Goal: Transaction & Acquisition: Purchase product/service

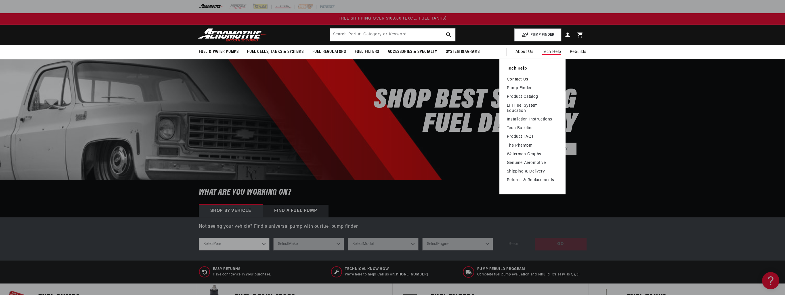
click at [522, 80] on link "Contact Us" at bounding box center [532, 79] width 51 height 5
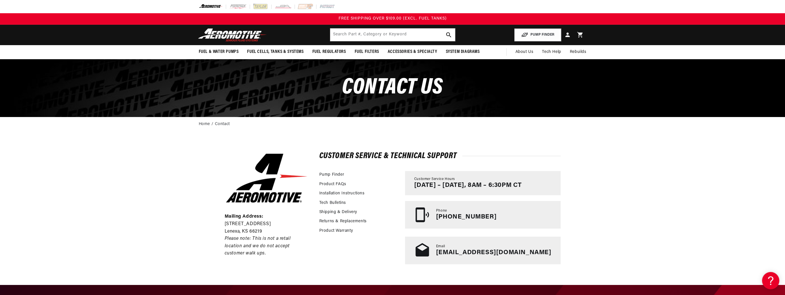
scroll to position [29, 0]
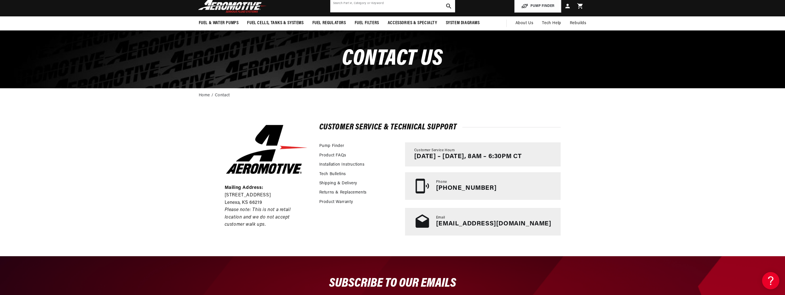
click at [372, 3] on input "text" at bounding box center [392, 6] width 125 height 13
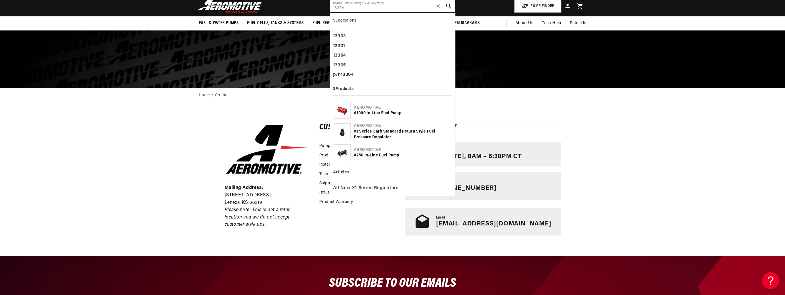
type input "13304"
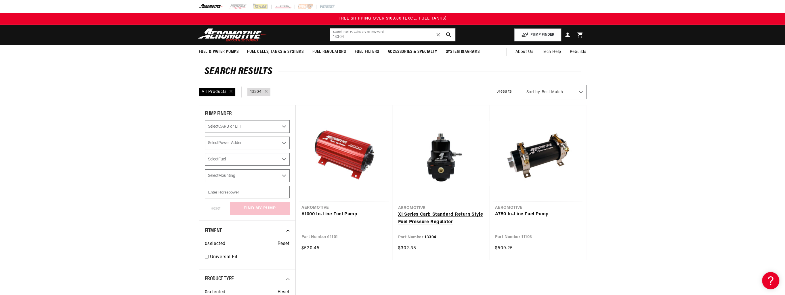
click at [445, 211] on link "X1 Series Carb Standard Return Style Fuel Pressure Regulator" at bounding box center [440, 218] width 85 height 15
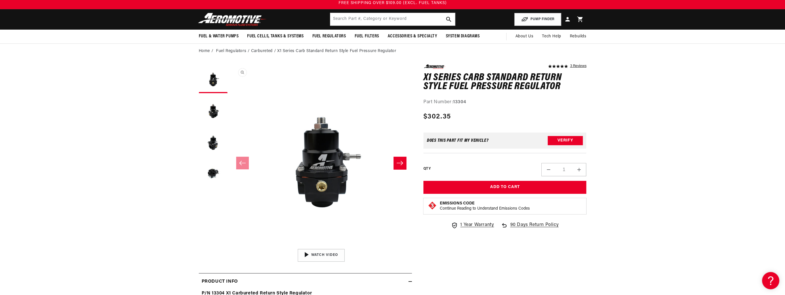
scroll to position [29, 0]
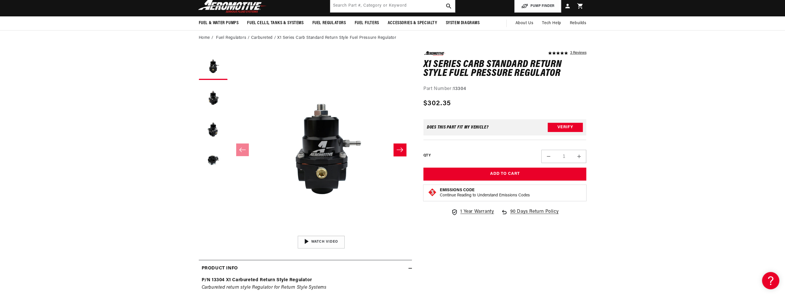
click at [401, 152] on icon "Slide right" at bounding box center [399, 150] width 7 height 6
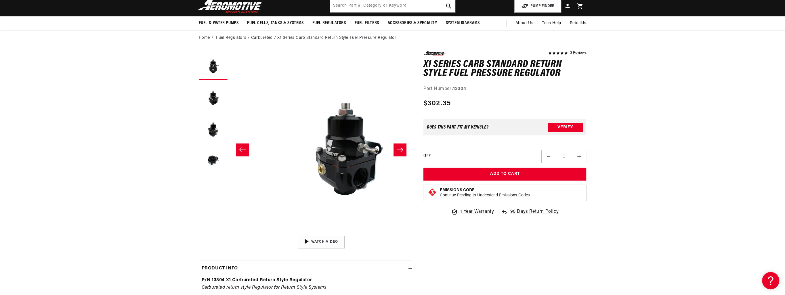
scroll to position [0, 182]
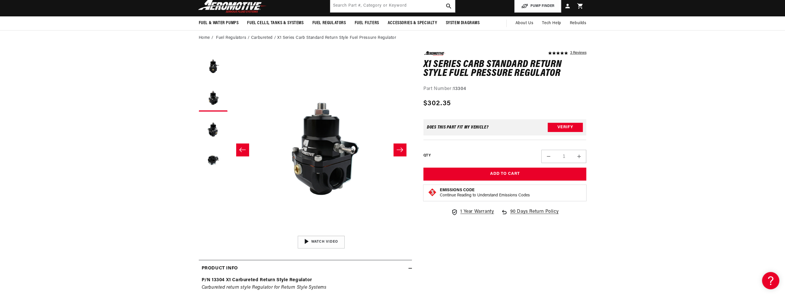
click at [401, 152] on icon "Slide right" at bounding box center [399, 150] width 7 height 6
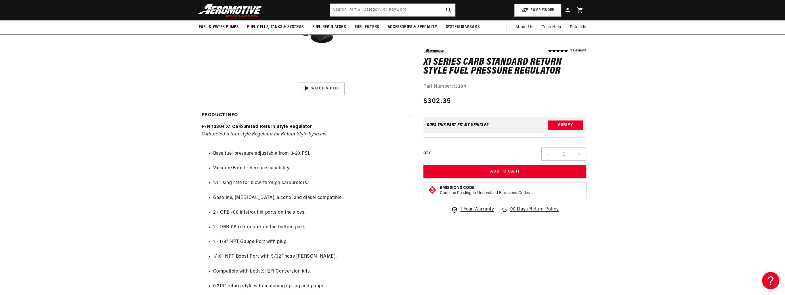
scroll to position [173, 0]
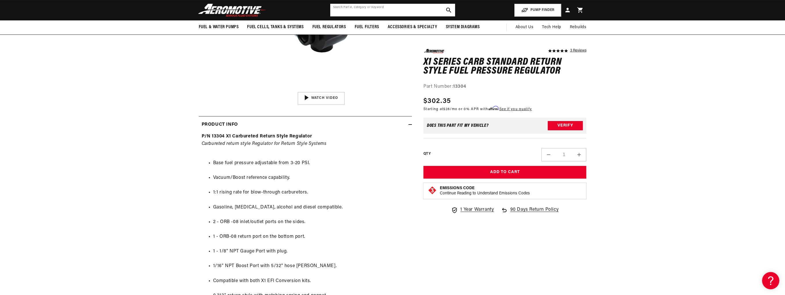
click at [388, 9] on input "text" at bounding box center [392, 10] width 125 height 13
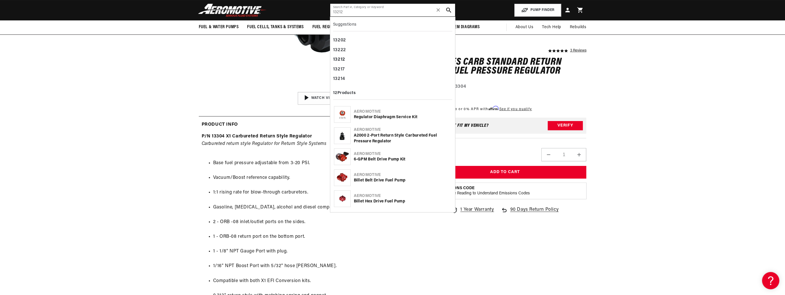
type input "13212"
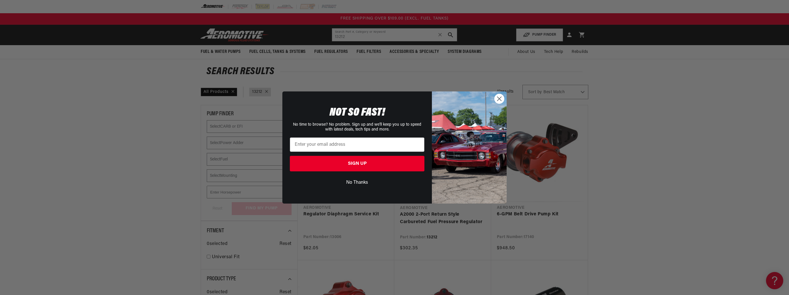
click at [502, 104] on circle "Close dialog" at bounding box center [499, 98] width 9 height 9
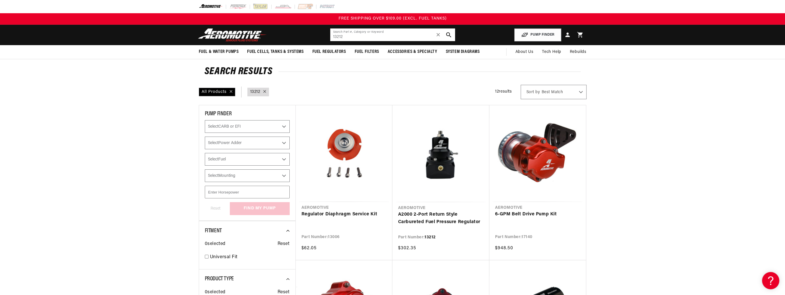
drag, startPoint x: 358, startPoint y: 36, endPoint x: 305, endPoint y: 38, distance: 53.3
click at [305, 38] on header "Fuel & Water Pumps Back In-Tank In-Line Fuel Pumps" at bounding box center [392, 35] width 417 height 20
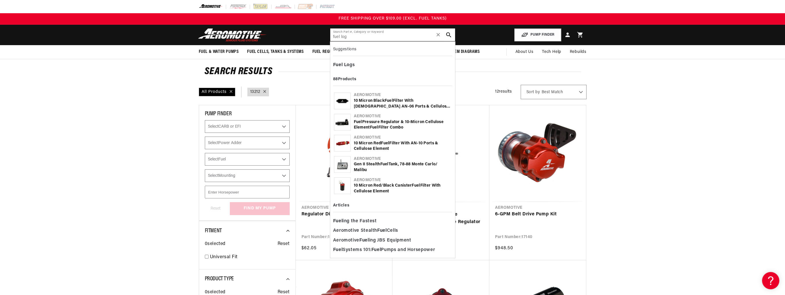
type input "fuel log"
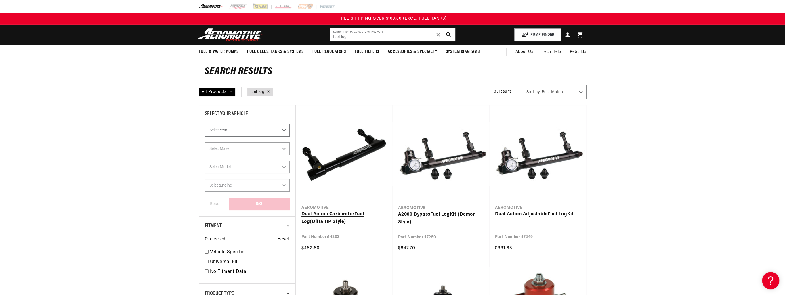
click at [357, 215] on link "Dual Action Carburetor Fuel Log (Ultra HP Style)" at bounding box center [343, 218] width 85 height 15
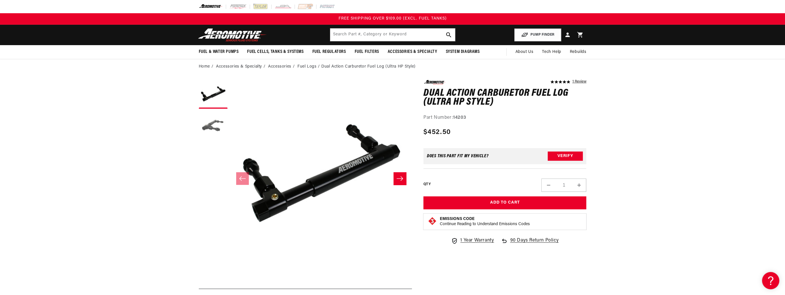
click at [213, 124] on button "Load image 2 in gallery view" at bounding box center [213, 126] width 29 height 29
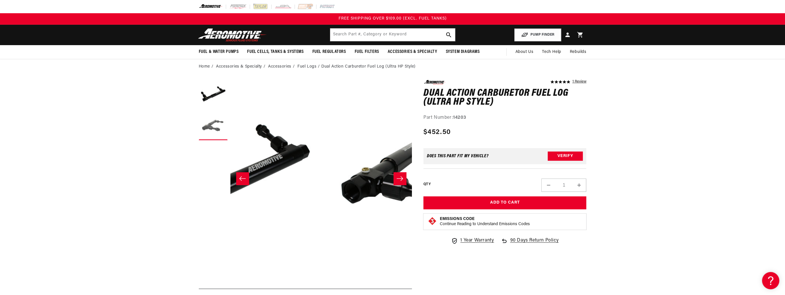
scroll to position [0, 182]
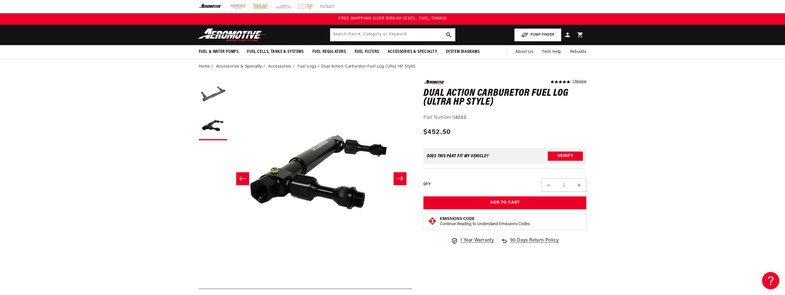
click at [213, 93] on button "Load image 1 in gallery view" at bounding box center [213, 94] width 29 height 29
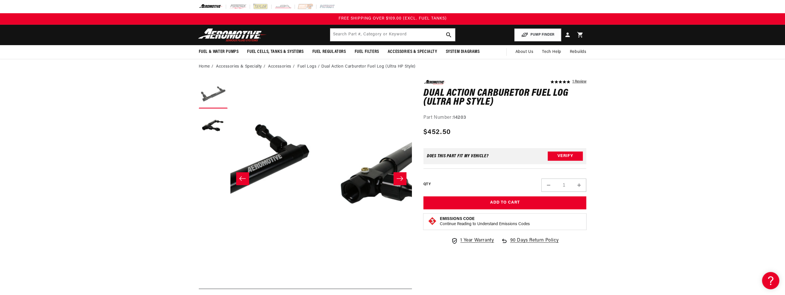
scroll to position [0, 0]
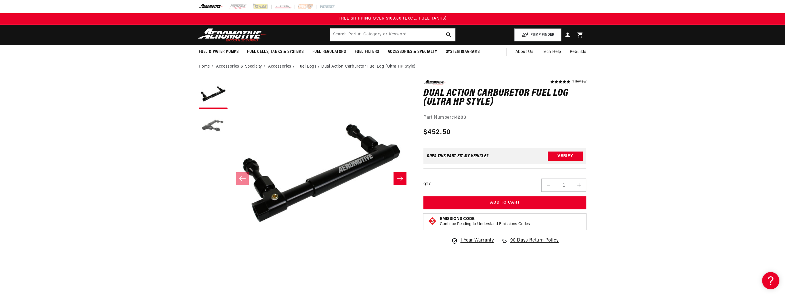
click at [211, 126] on button "Load image 2 in gallery view" at bounding box center [213, 126] width 29 height 29
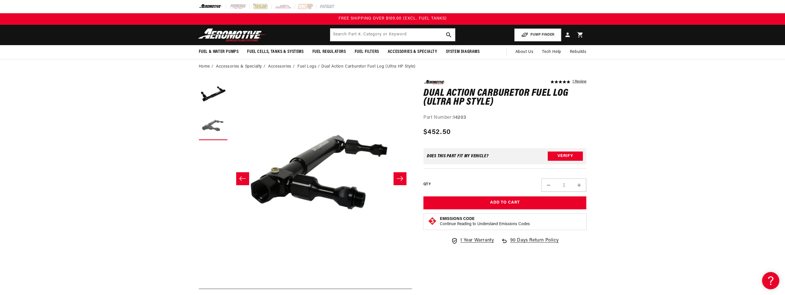
scroll to position [0, 182]
